Goal: Communication & Community: Share content

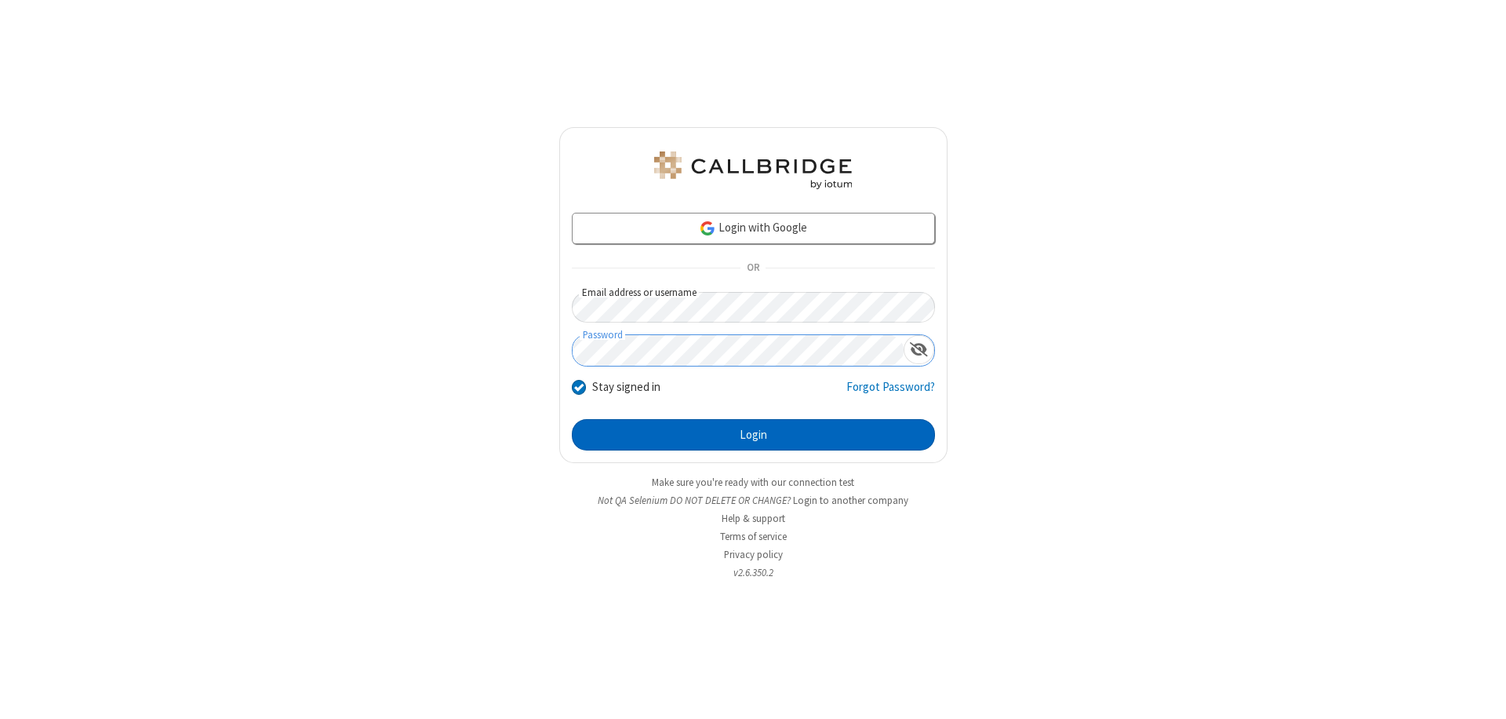
click at [753, 435] on button "Login" at bounding box center [753, 434] width 363 height 31
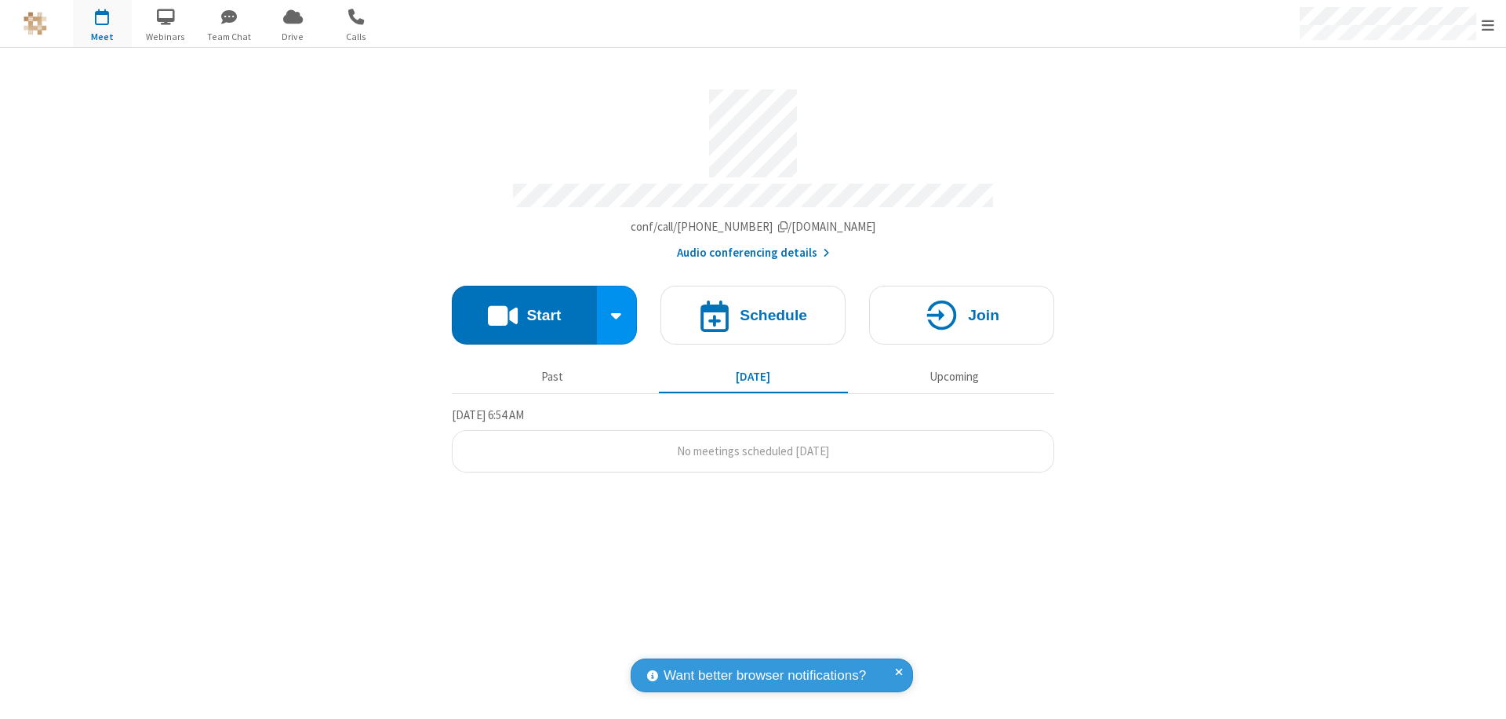
click at [524, 308] on button "Start" at bounding box center [524, 315] width 145 height 59
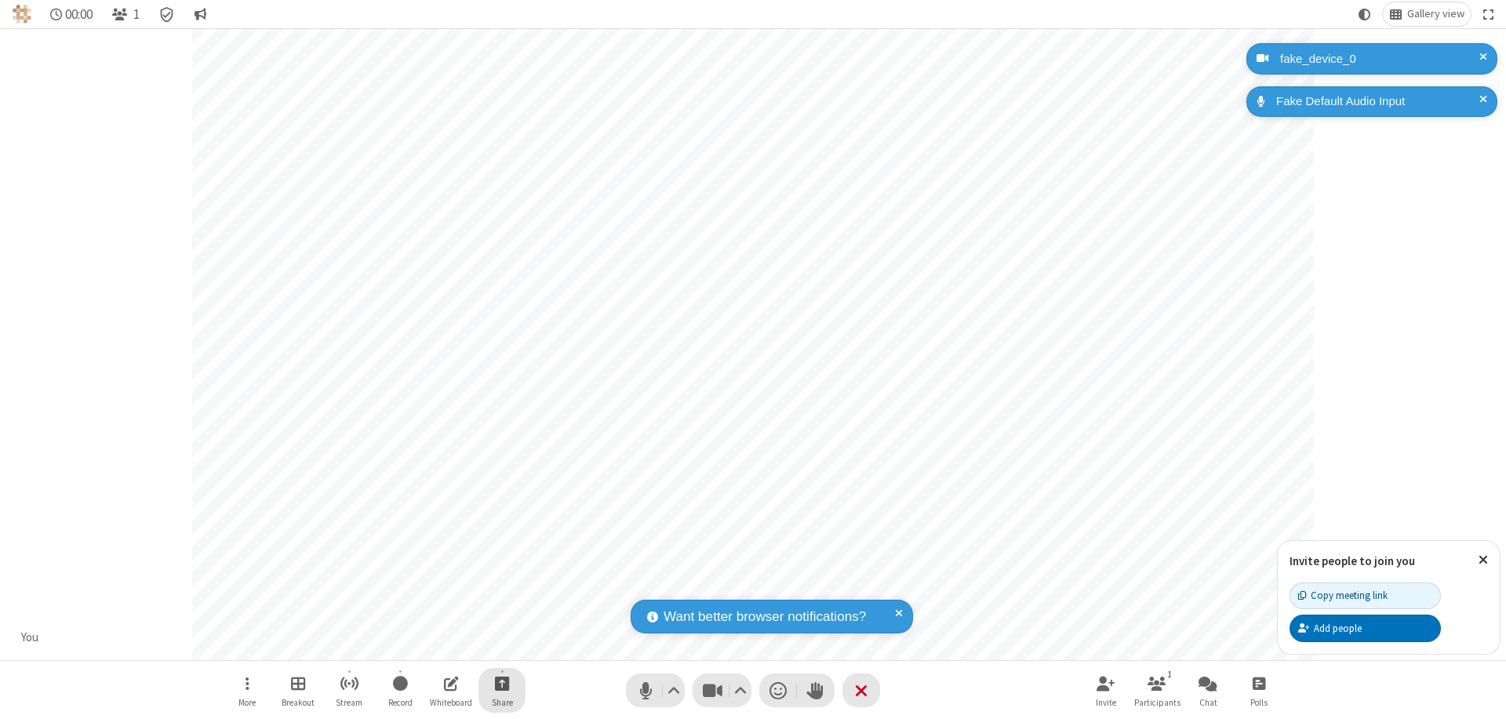
click at [502, 682] on span "Start sharing" at bounding box center [502, 683] width 15 height 20
click at [501, 587] on span "Share additional camera" at bounding box center [511, 590] width 116 height 13
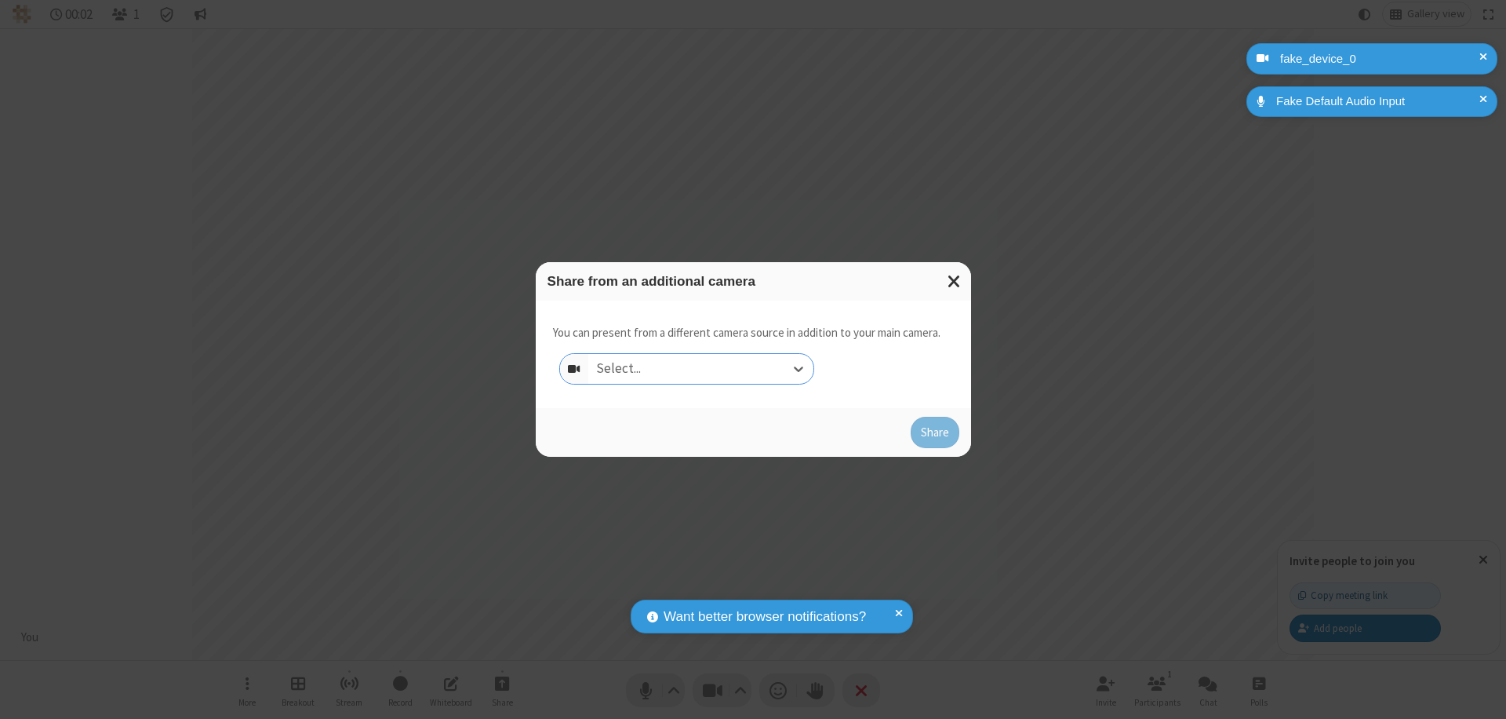
click at [701, 369] on div "Select..." at bounding box center [700, 369] width 225 height 30
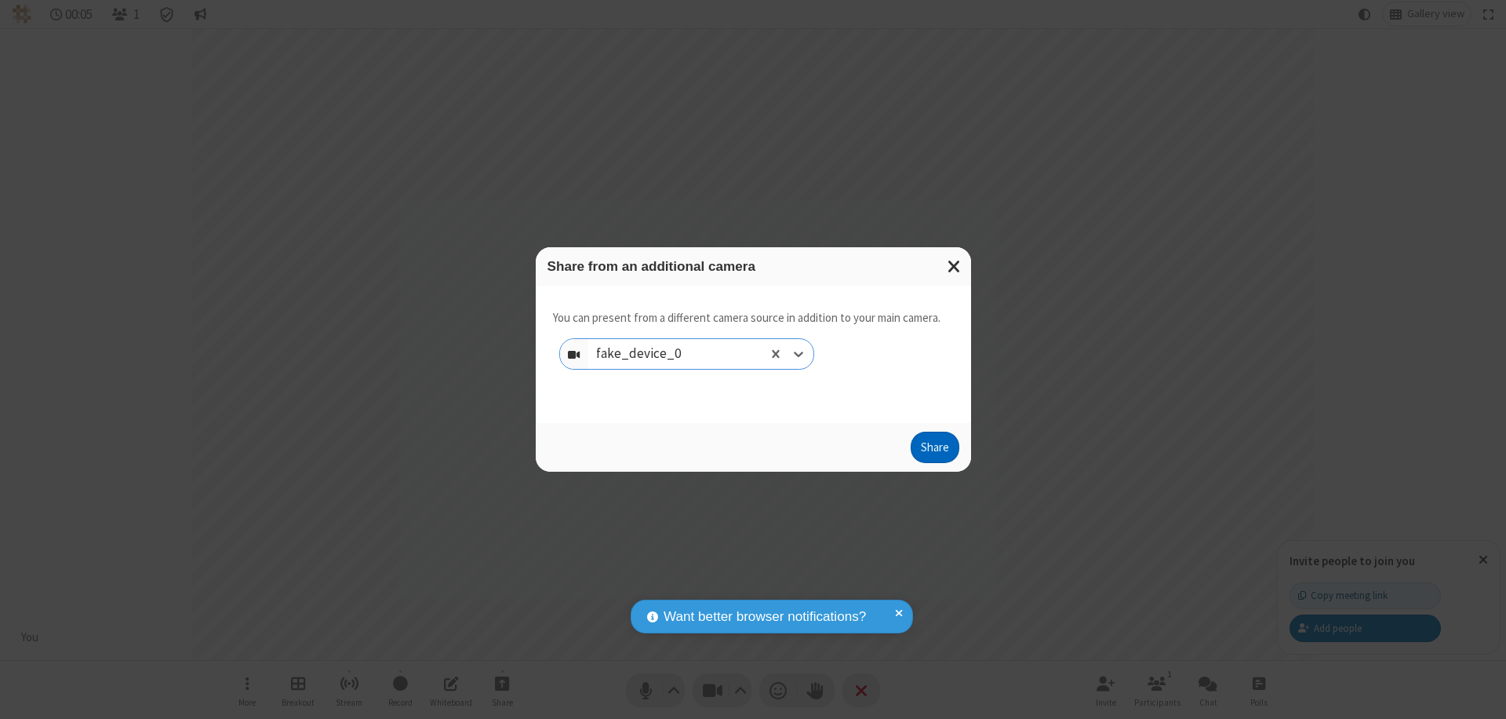
click at [934, 450] on button "Share" at bounding box center [935, 446] width 49 height 31
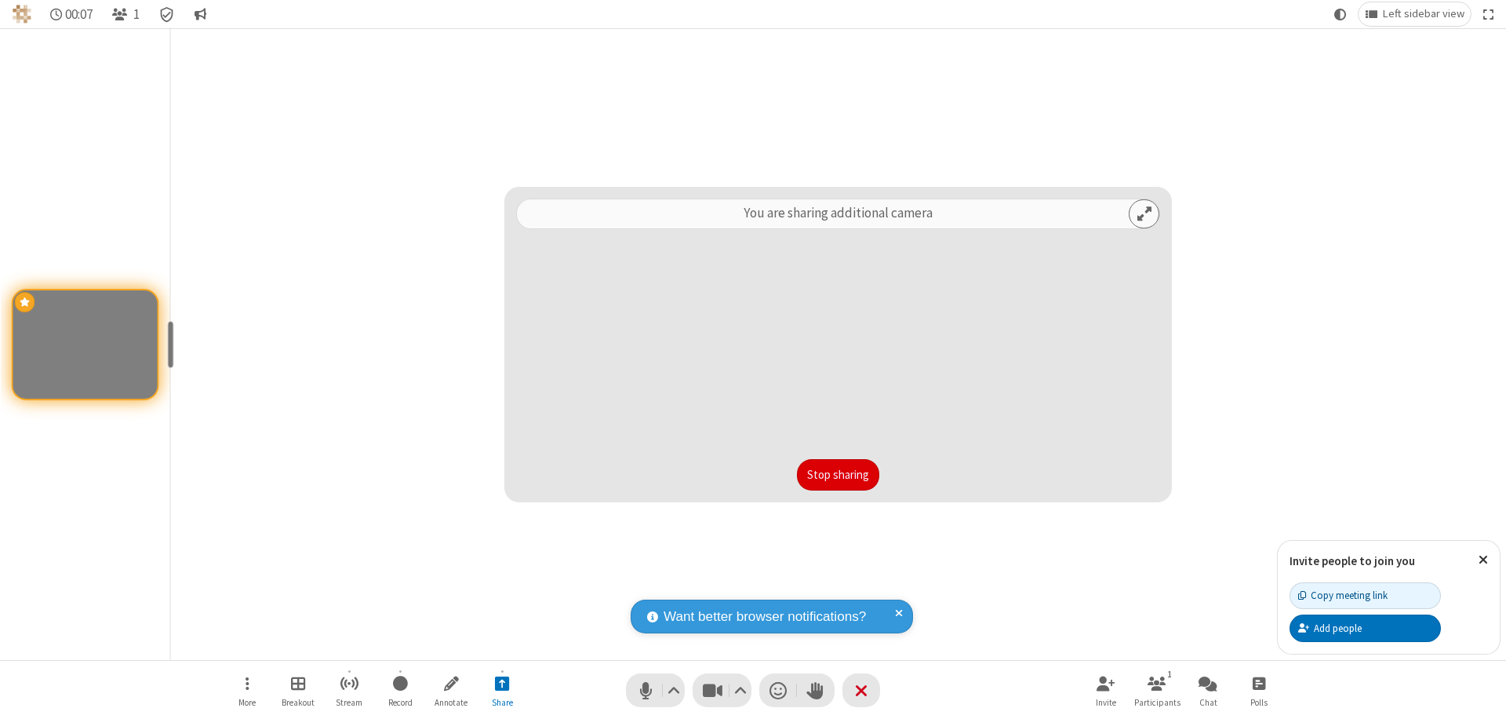
click at [838, 475] on button "Stop sharing" at bounding box center [838, 474] width 82 height 31
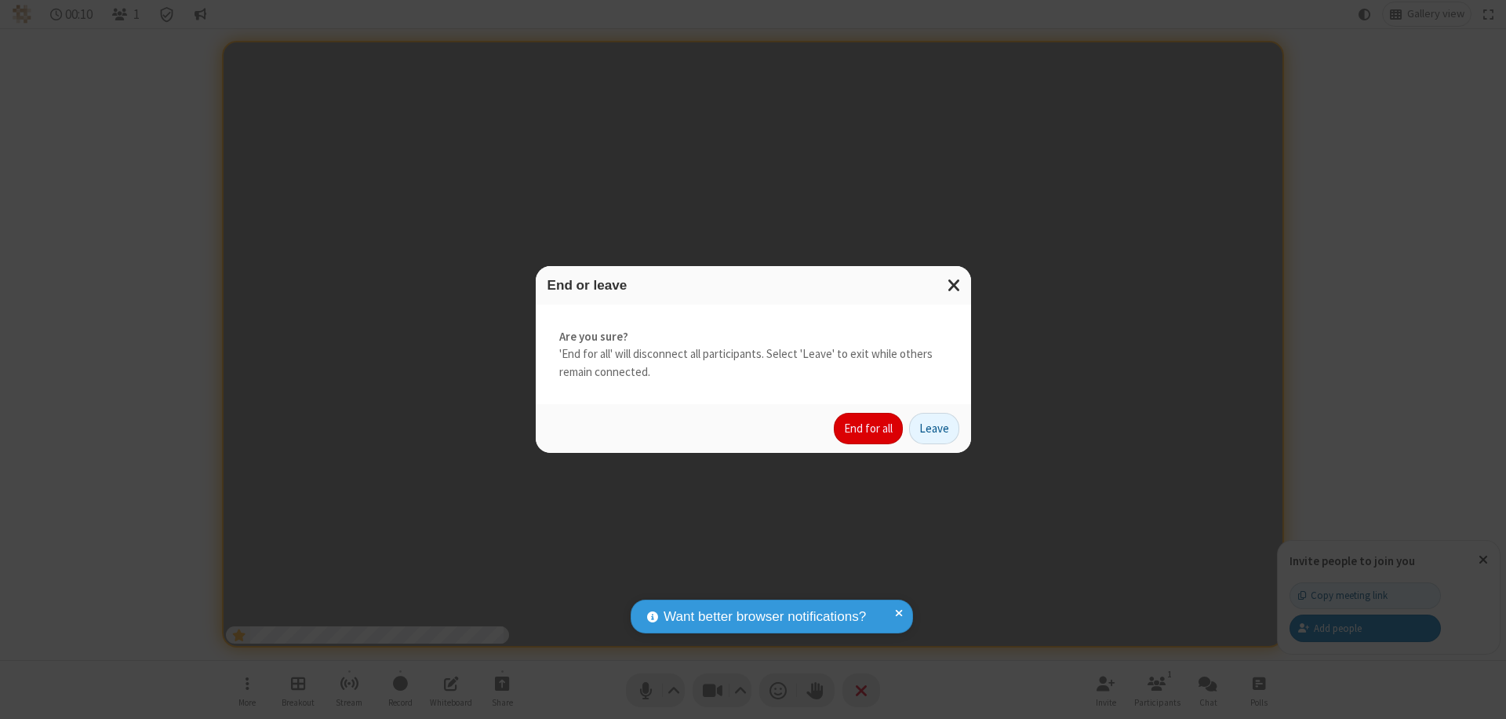
click at [869, 428] on button "End for all" at bounding box center [868, 428] width 69 height 31
